Goal: Task Accomplishment & Management: Complete application form

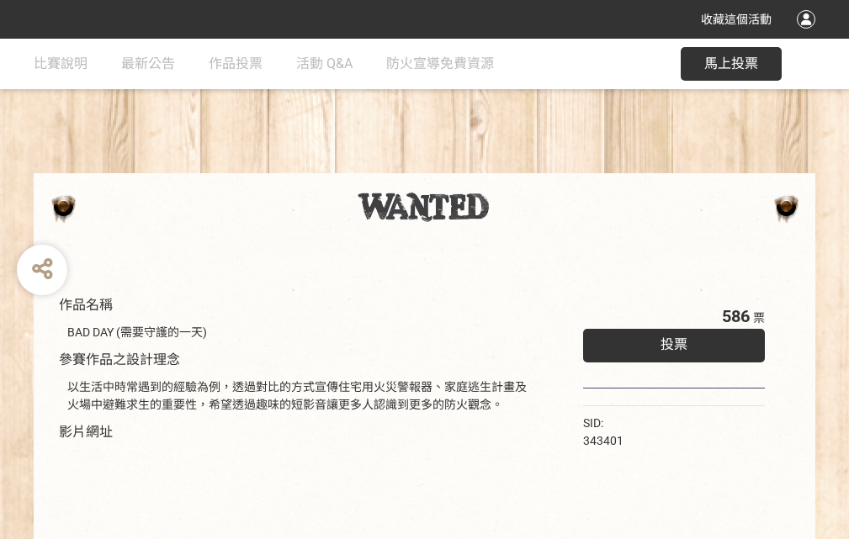
click at [808, 35] on div "收藏這個活動" at bounding box center [424, 19] width 849 height 39
click at [526, 166] on div "作品名稱 BAD DAY (需要守護的一天) 參賽作品之設計理念 以生活中時常遇到的經驗為例，透過對比的方式宣傳住宅用火災警報器、家庭逃生計畫及火場中避難求生…" at bounding box center [424, 392] width 849 height 707
click at [670, 341] on span "投票" at bounding box center [673, 344] width 27 height 16
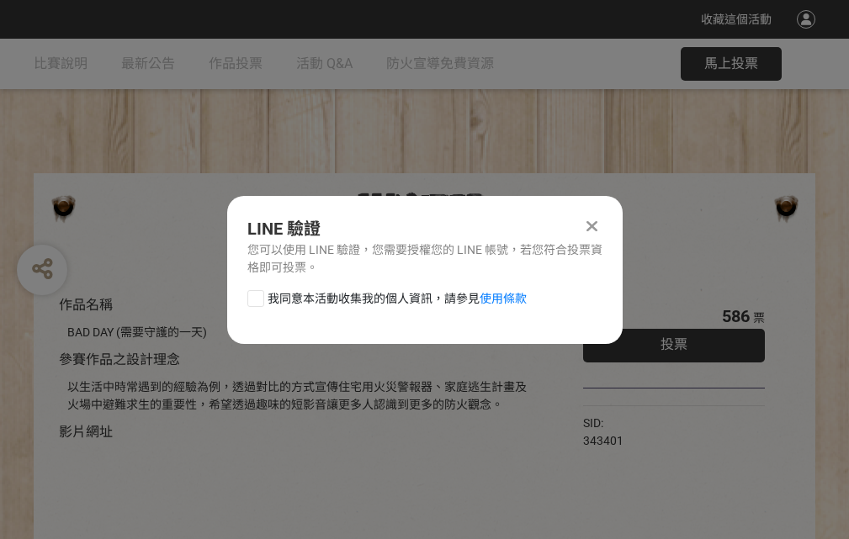
click at [254, 295] on div at bounding box center [255, 298] width 17 height 17
checkbox input "true"
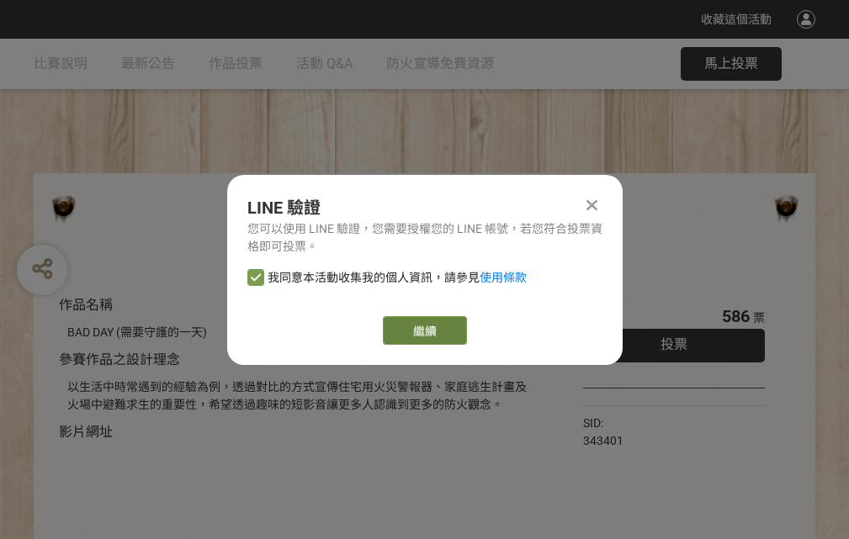
click at [423, 331] on link "繼續" at bounding box center [425, 330] width 84 height 29
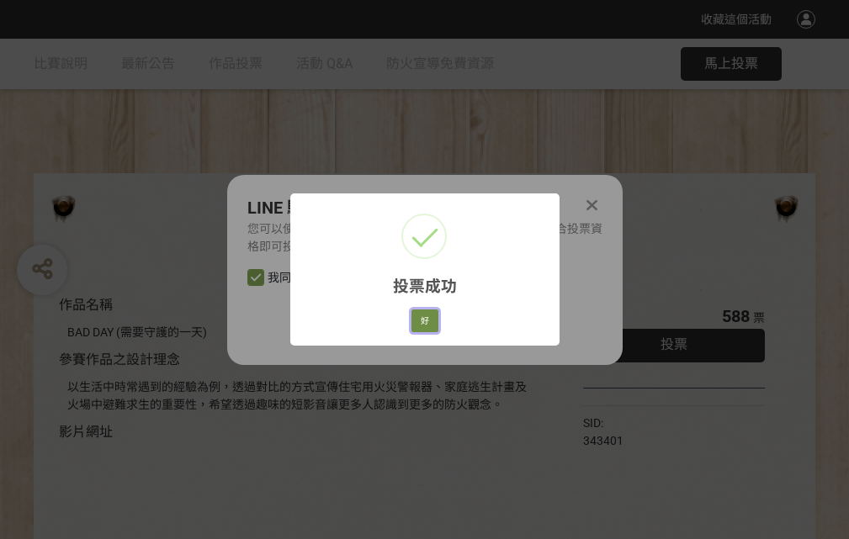
click at [420, 318] on button "好" at bounding box center [424, 322] width 27 height 24
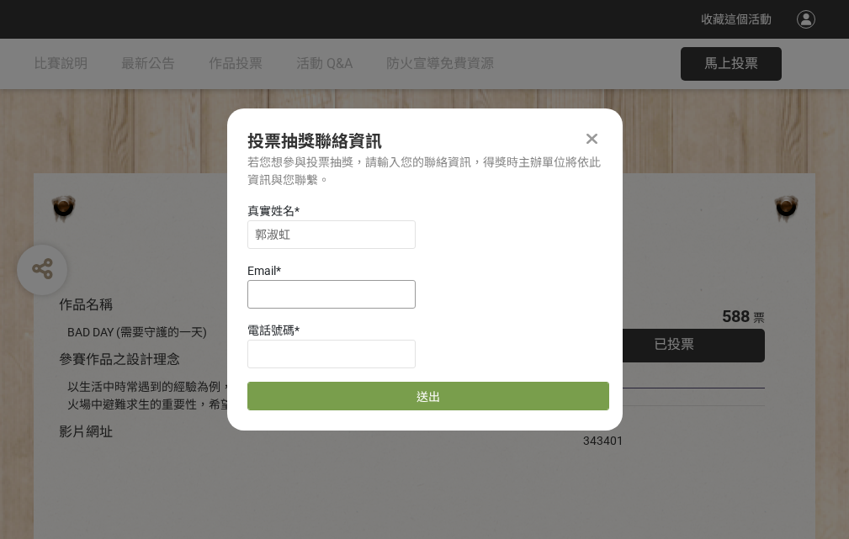
click at [336, 294] on input at bounding box center [331, 294] width 168 height 29
type input "[EMAIL_ADDRESS][DOMAIN_NAME]"
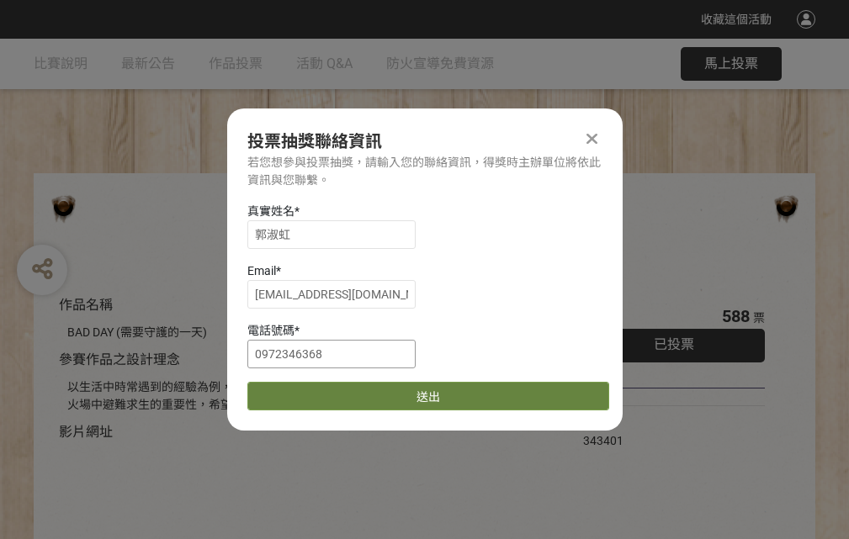
type input "0972346368"
click at [295, 390] on button "送出" at bounding box center [428, 396] width 362 height 29
